Goal: Find specific page/section: Find specific page/section

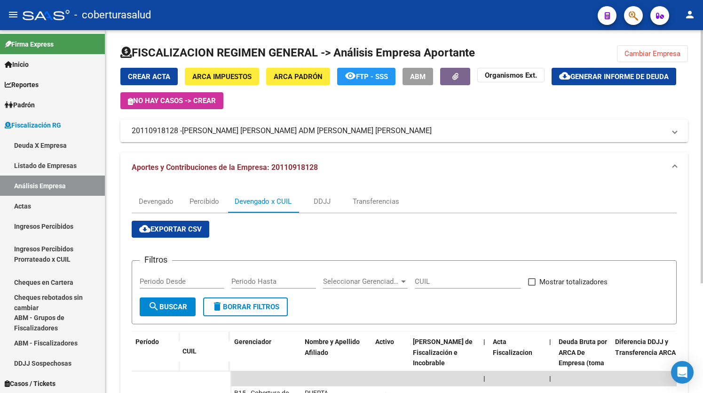
scroll to position [118, 0]
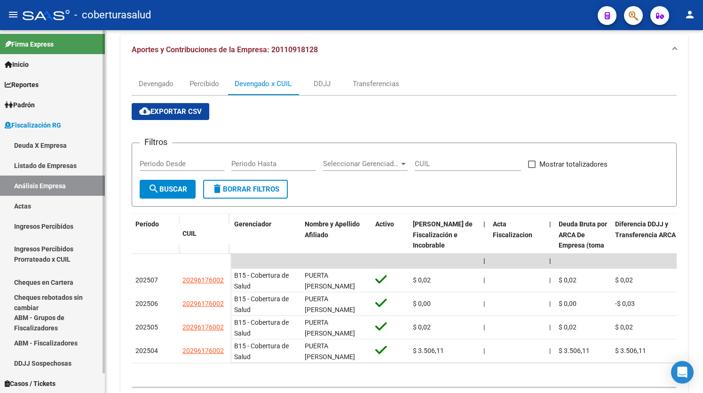
click at [42, 184] on link "Análisis Empresa" at bounding box center [52, 186] width 105 height 20
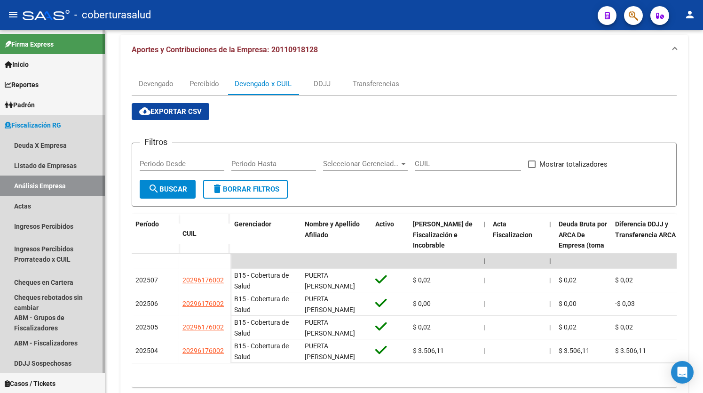
click at [42, 184] on link "Análisis Empresa" at bounding box center [52, 186] width 105 height 20
click at [43, 163] on link "Listado de Empresas" at bounding box center [52, 165] width 105 height 20
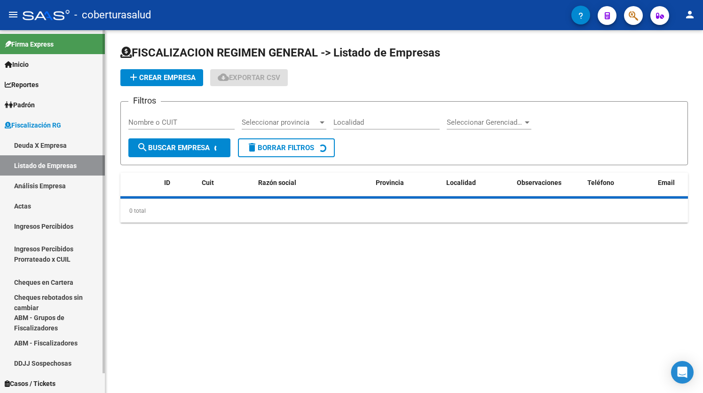
click at [36, 180] on link "Análisis Empresa" at bounding box center [52, 186] width 105 height 20
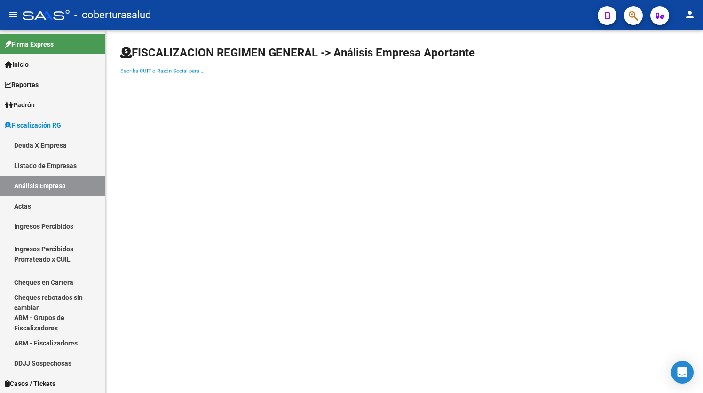
click at [130, 81] on input "Escriba CUIT o Razón Social para buscar" at bounding box center [162, 81] width 85 height 8
paste input "30716841835"
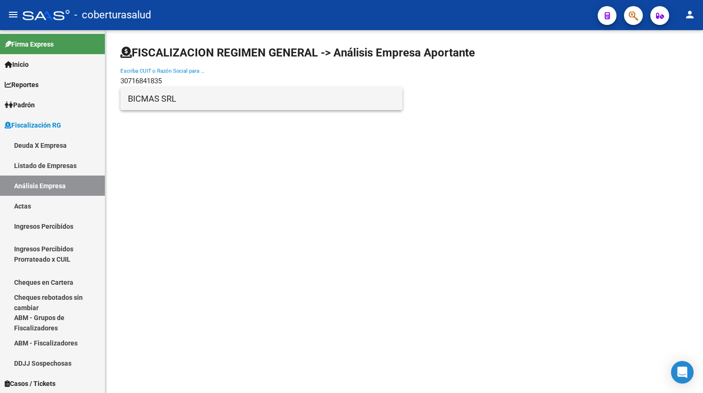
type input "30716841835"
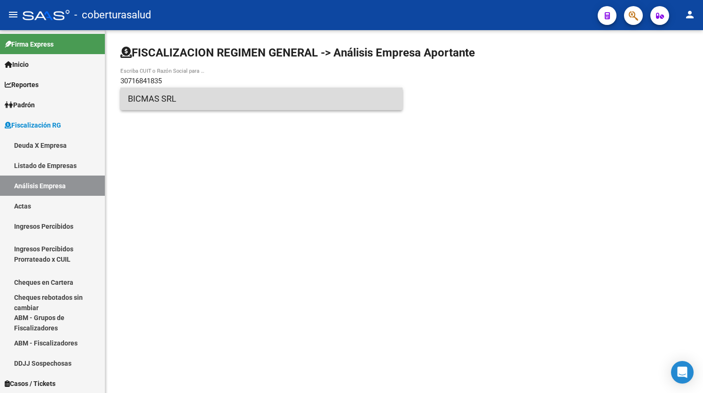
click at [141, 99] on span "BICMAS SRL" at bounding box center [261, 99] width 267 height 23
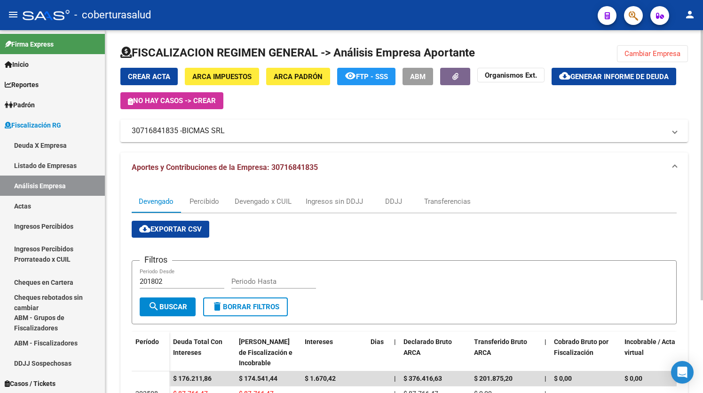
scroll to position [59, 0]
